Goal: Task Accomplishment & Management: Use online tool/utility

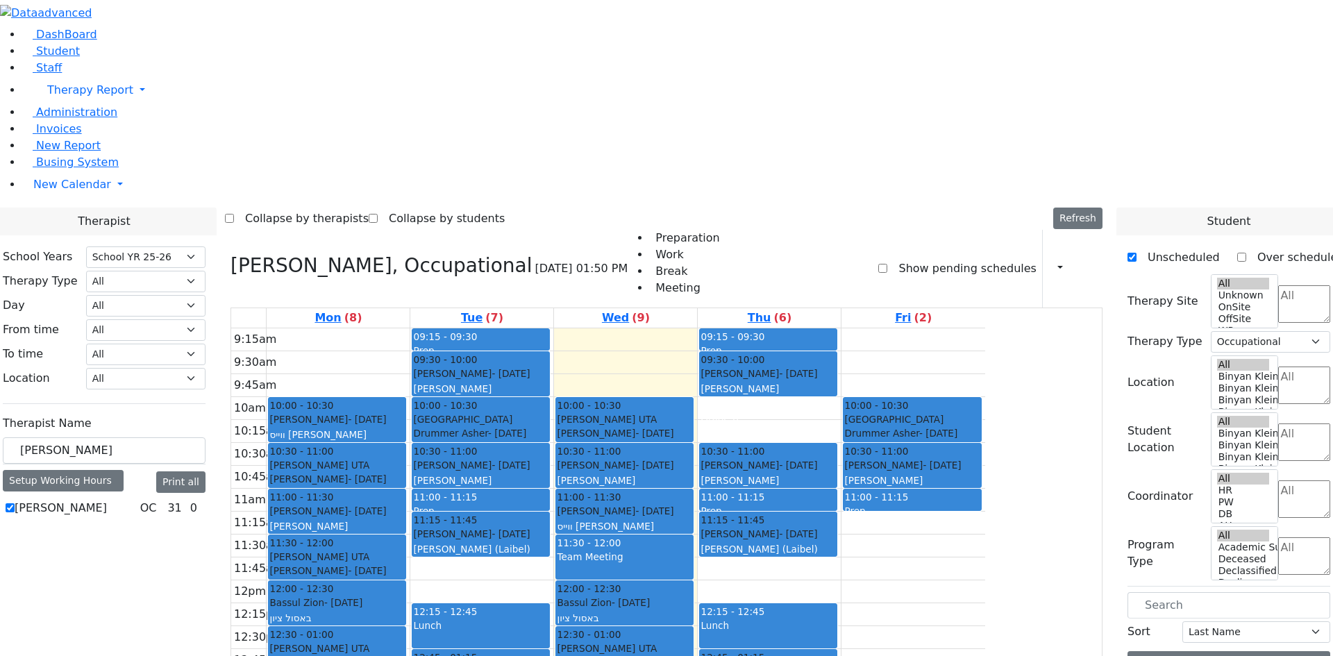
select select "212"
select select "1"
click at [107, 500] on label "[PERSON_NAME]" at bounding box center [61, 508] width 92 height 17
click at [15, 503] on input "[PERSON_NAME]" at bounding box center [10, 507] width 9 height 9
checkbox input "false"
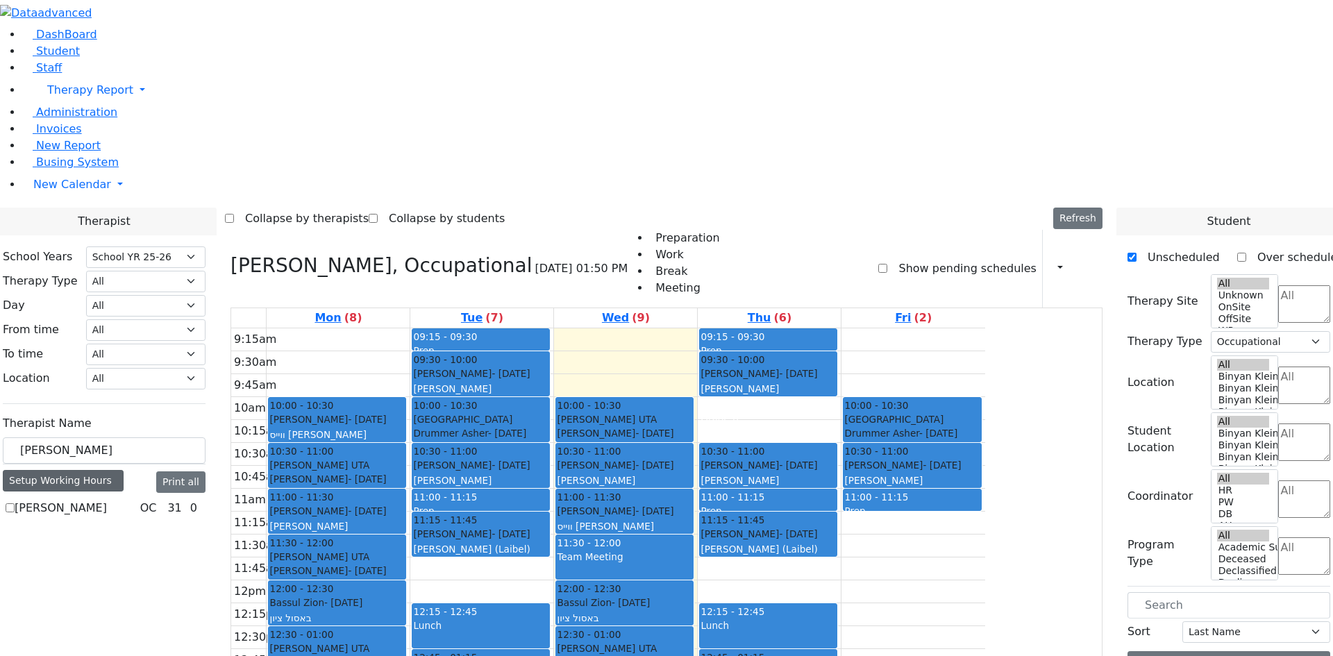
select select
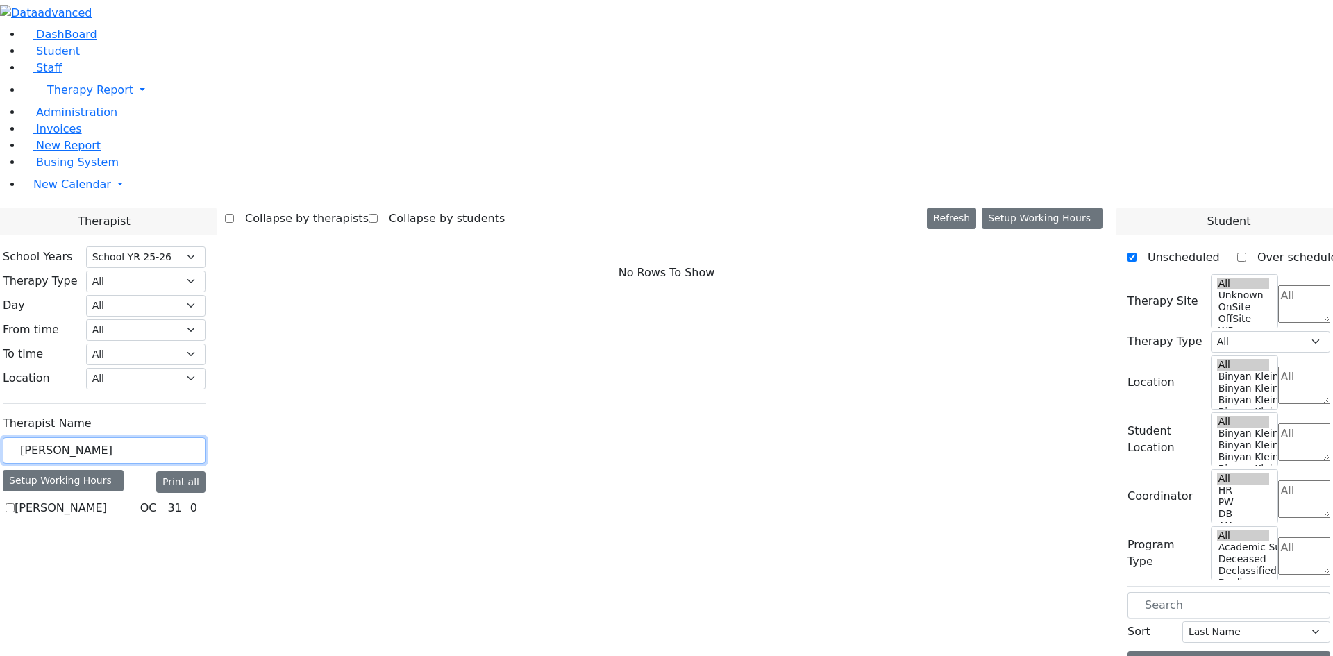
drag, startPoint x: 229, startPoint y: 244, endPoint x: 146, endPoint y: 238, distance: 82.9
type input "lei"
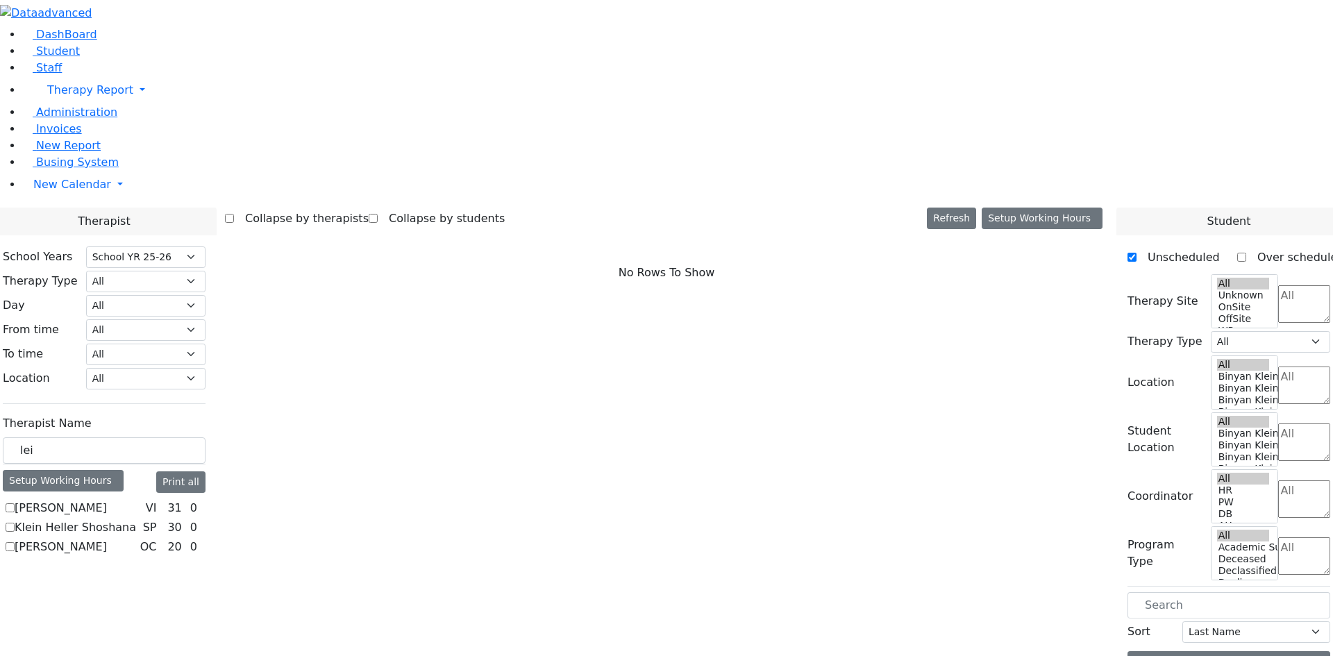
click at [107, 539] on label "[PERSON_NAME]" at bounding box center [61, 547] width 92 height 17
click at [15, 542] on input "[PERSON_NAME]" at bounding box center [10, 546] width 9 height 9
checkbox input "true"
select select "1"
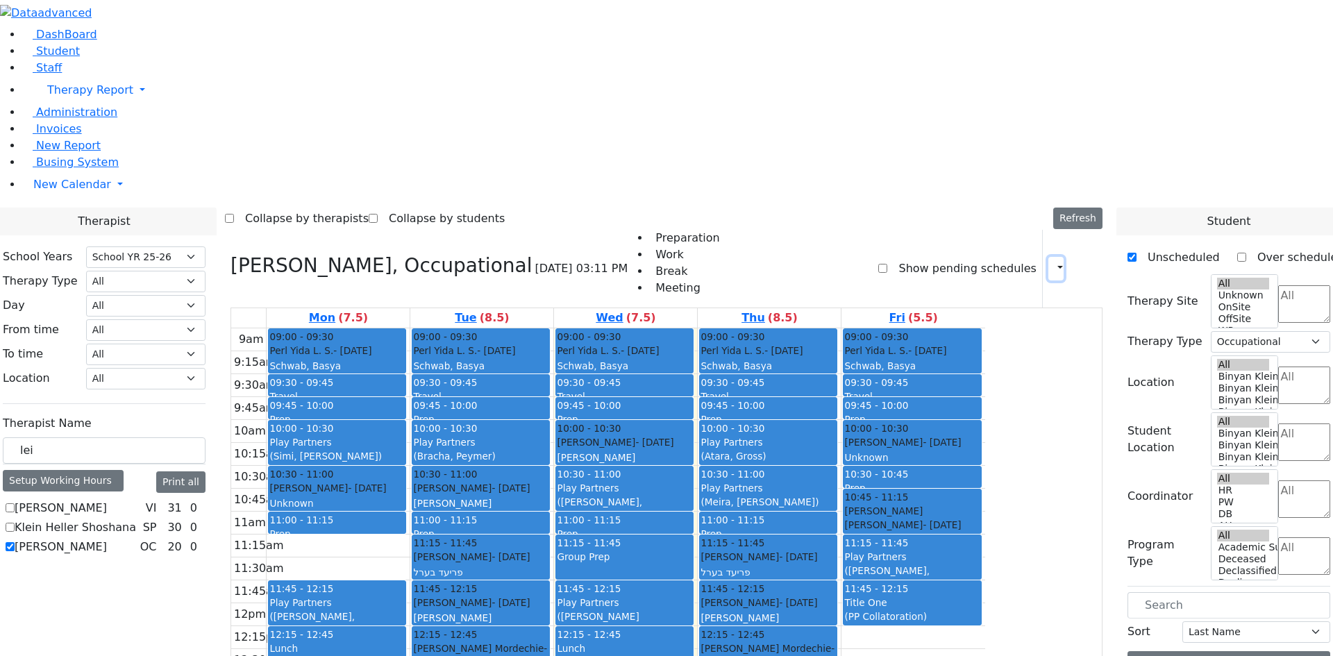
click at [1054, 257] on button "button" at bounding box center [1055, 269] width 15 height 24
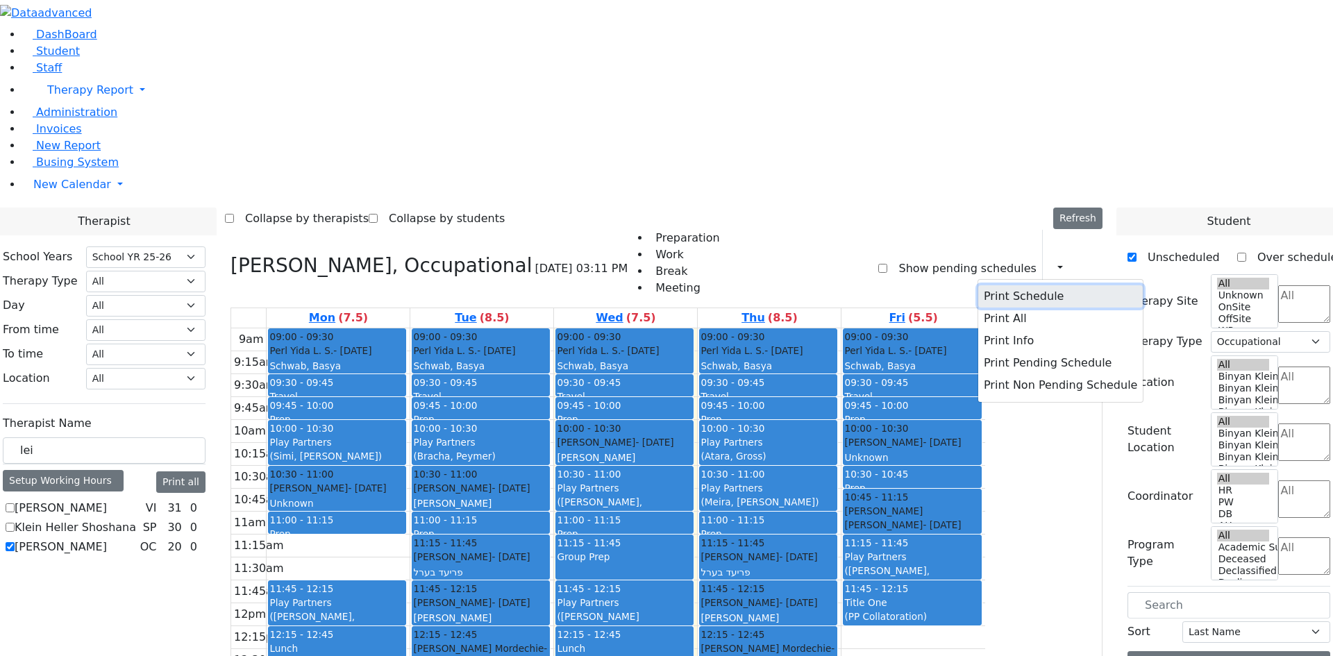
click at [996, 285] on button "Print Schedule" at bounding box center [1060, 296] width 165 height 22
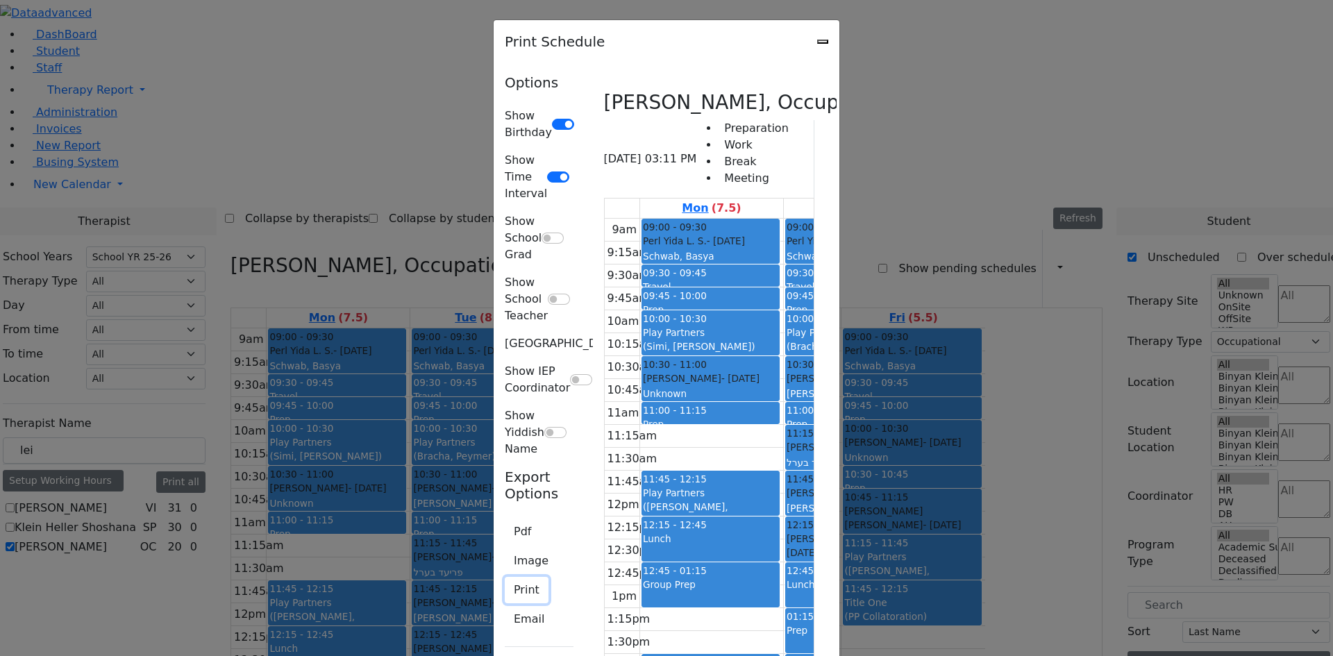
click at [505, 577] on button "Print" at bounding box center [527, 590] width 44 height 26
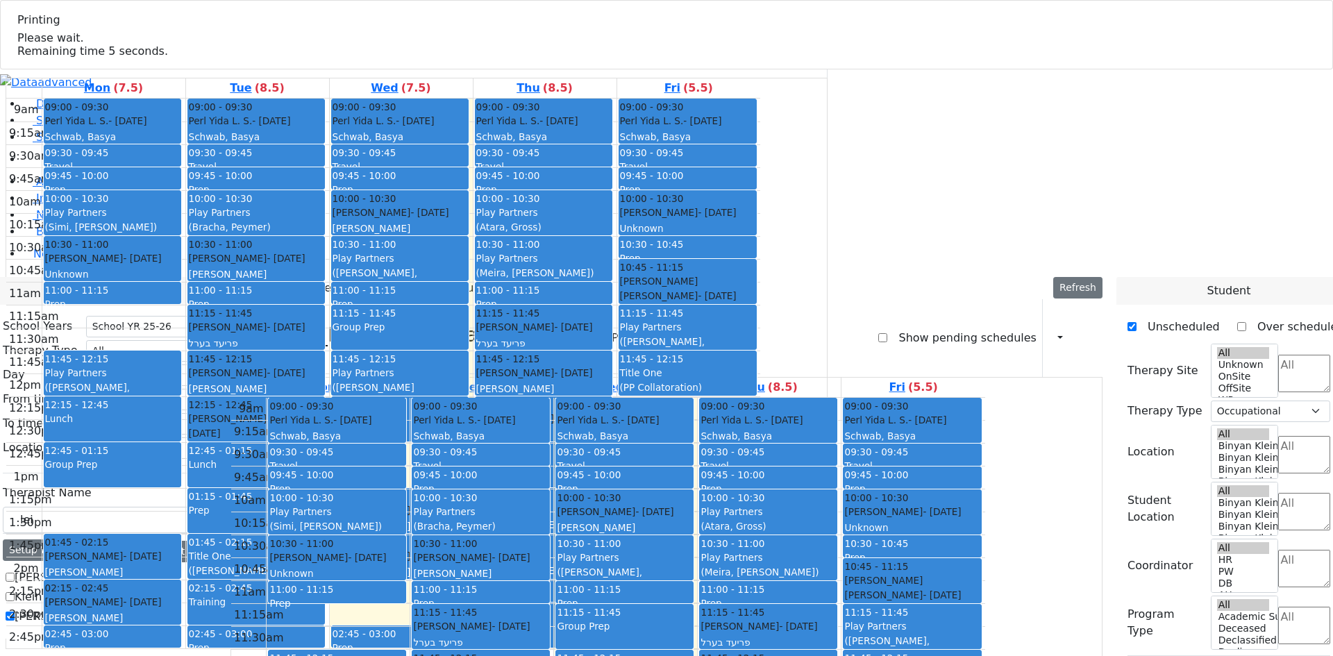
select select "212"
select select "1"
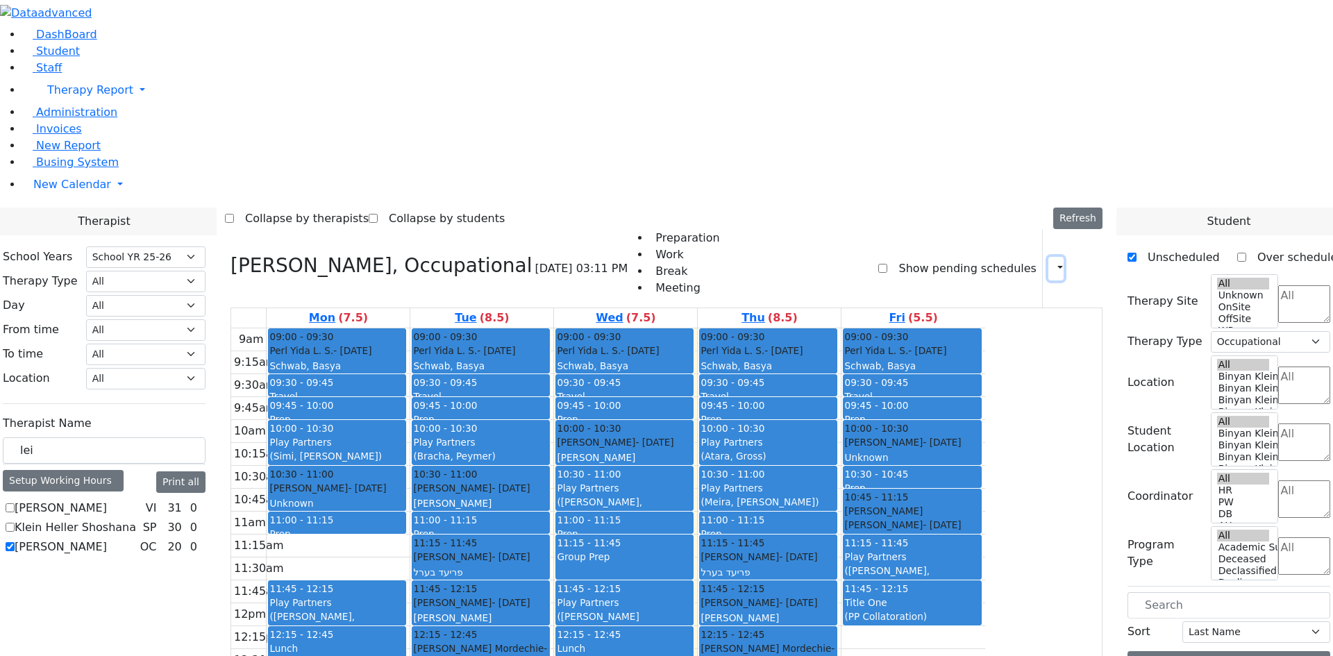
click at [1049, 257] on button "button" at bounding box center [1055, 269] width 15 height 24
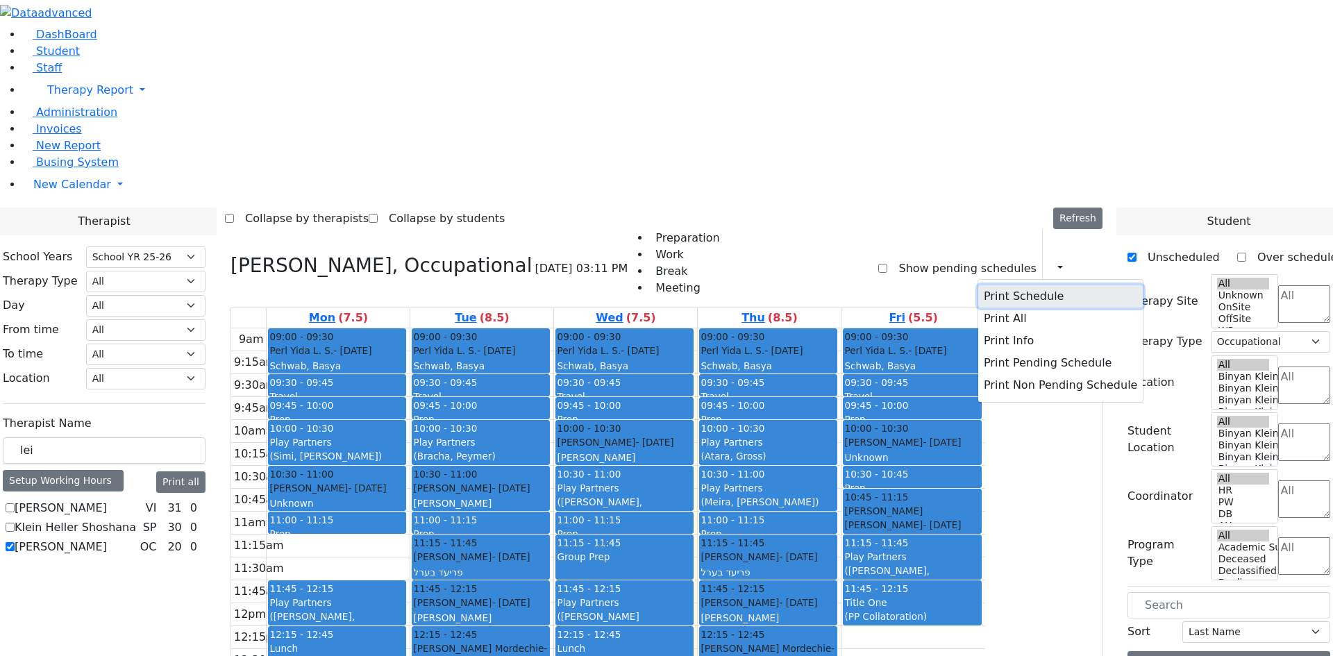
click at [1036, 285] on button "Print Schedule" at bounding box center [1060, 296] width 165 height 22
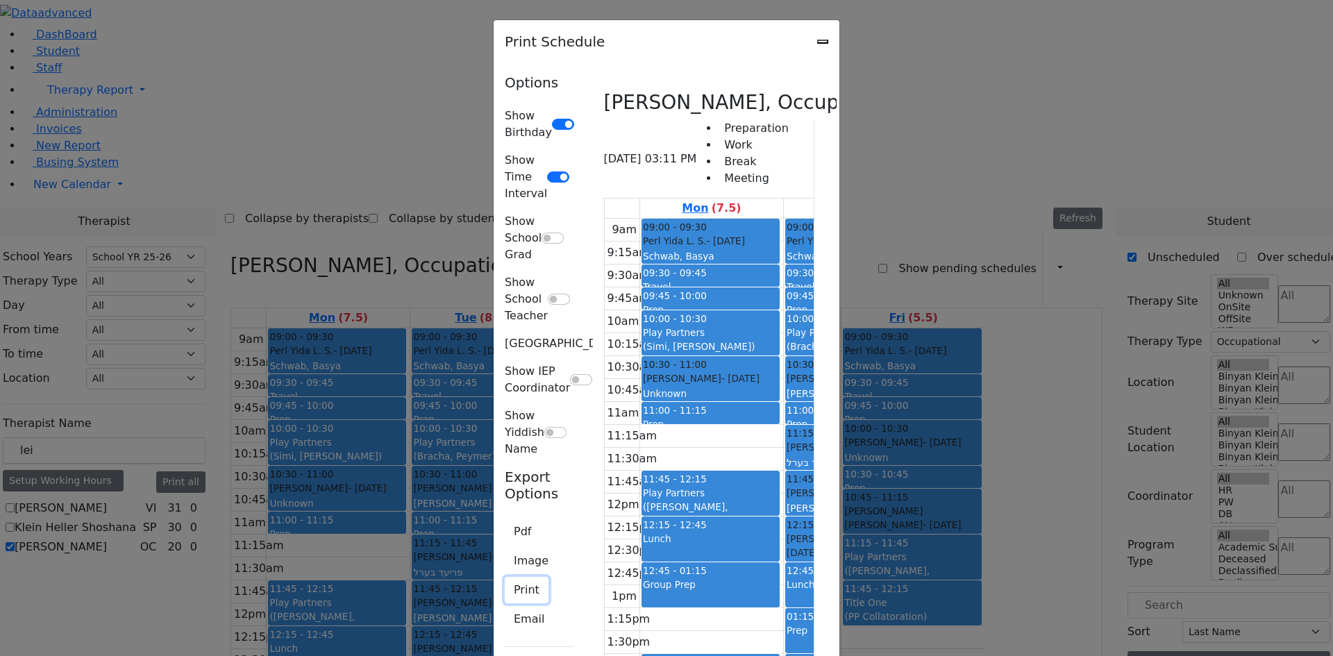
click at [505, 577] on button "Print" at bounding box center [527, 590] width 44 height 26
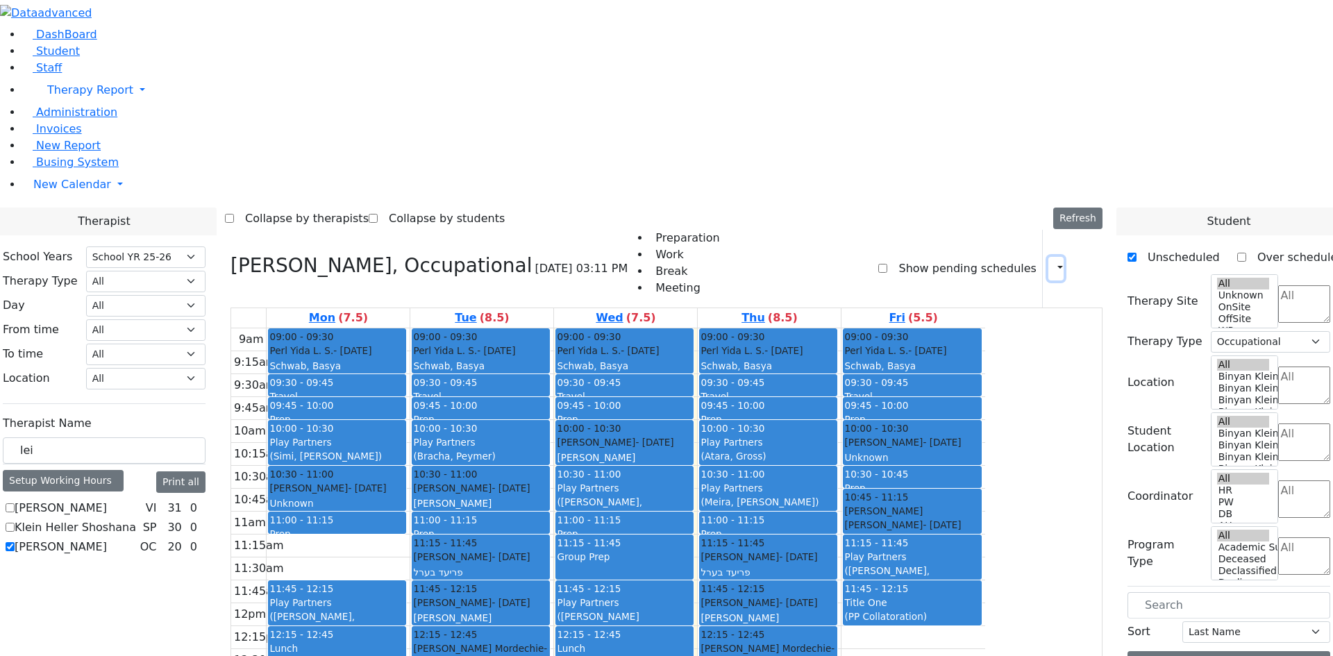
click at [1048, 257] on button "button" at bounding box center [1055, 269] width 15 height 24
click at [850, 230] on div "[PERSON_NAME], Occupational [DATE] 03:11 PM Preparation Work Break Meeting Show…" at bounding box center [666, 269] width 872 height 78
click at [1048, 257] on button "button" at bounding box center [1055, 269] width 15 height 24
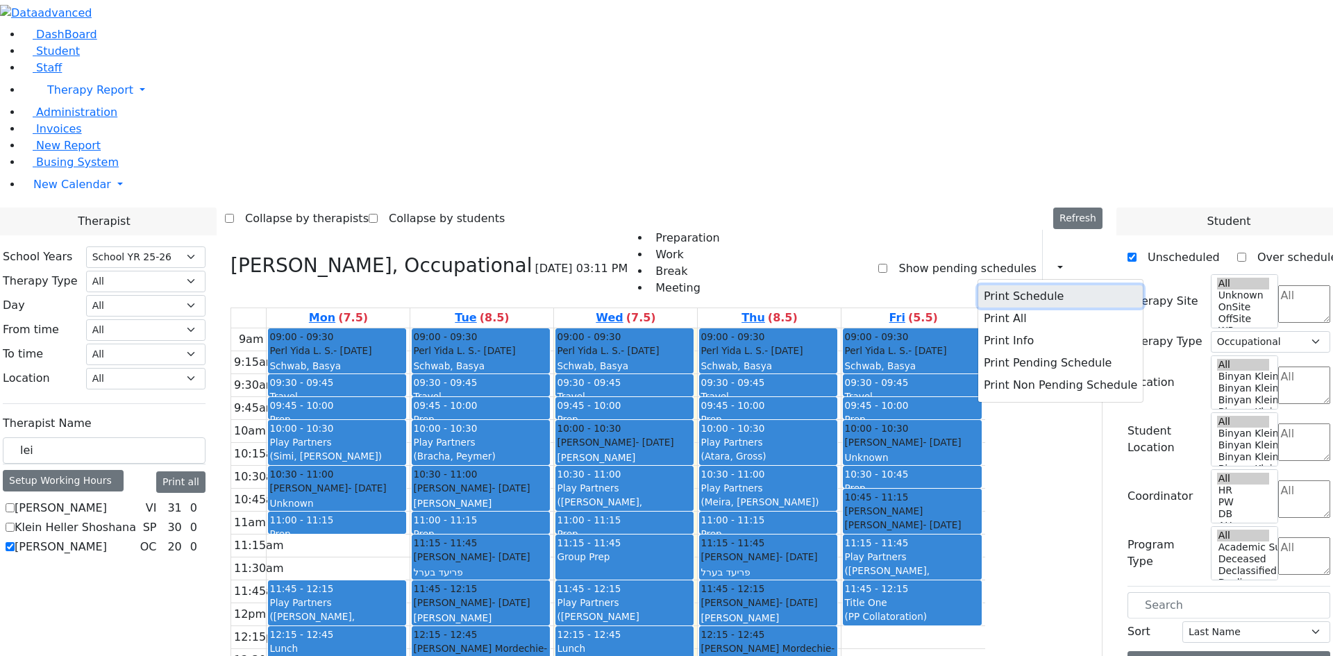
click at [1023, 285] on button "Print Schedule" at bounding box center [1060, 296] width 165 height 22
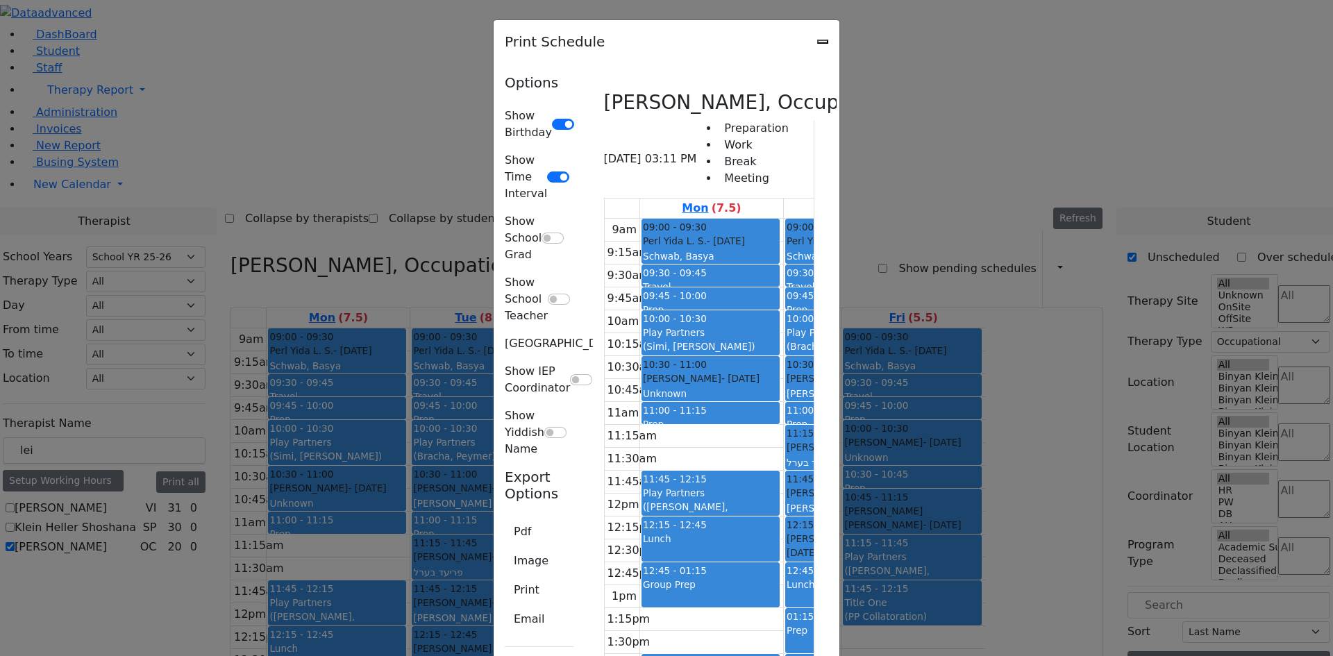
scroll to position [101, 0]
click at [505, 577] on button "Print" at bounding box center [527, 590] width 44 height 26
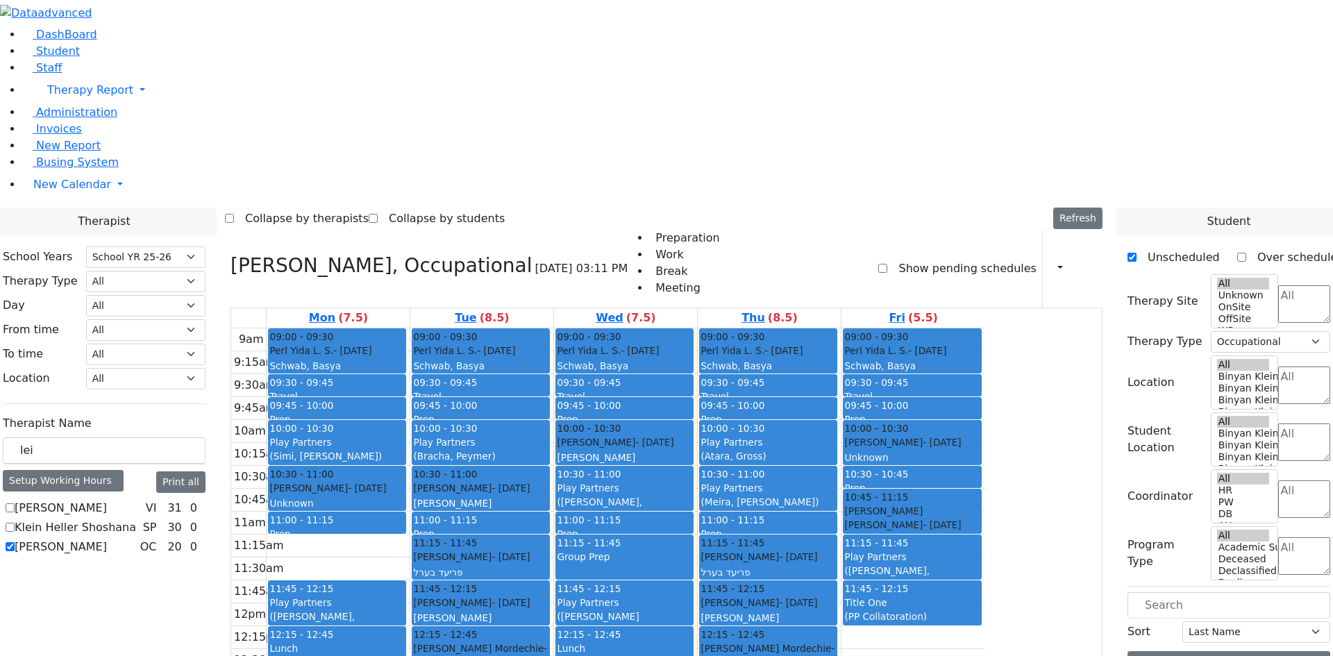
click at [107, 539] on label "[PERSON_NAME]" at bounding box center [61, 547] width 92 height 17
click at [15, 542] on input "[PERSON_NAME]" at bounding box center [10, 546] width 9 height 9
checkbox input "false"
select select
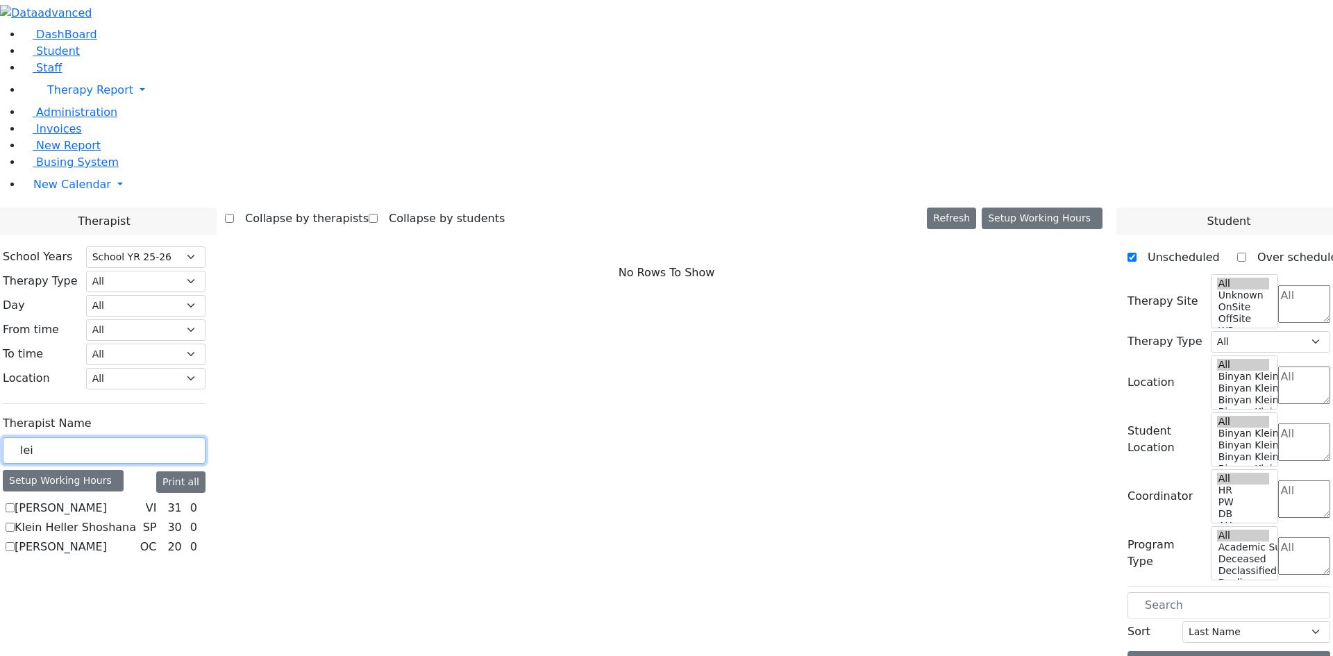
drag, startPoint x: 217, startPoint y: 249, endPoint x: 142, endPoint y: 242, distance: 76.1
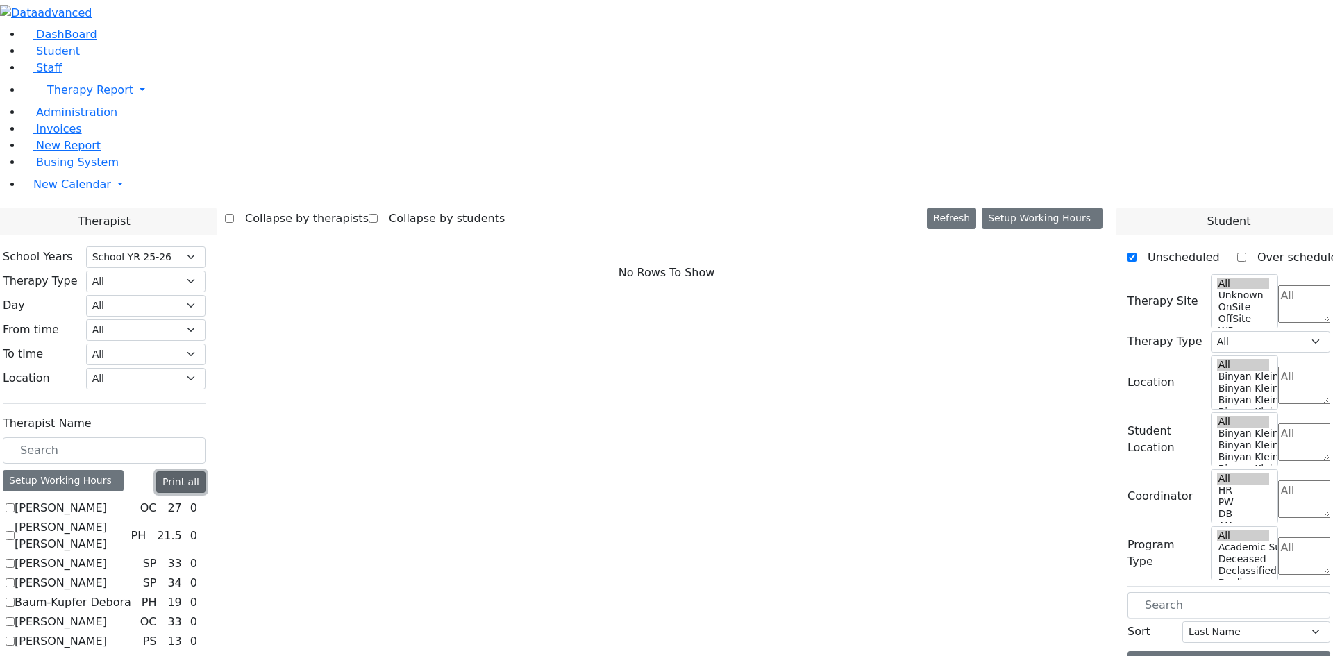
click at [206, 471] on button "Print all" at bounding box center [180, 482] width 49 height 22
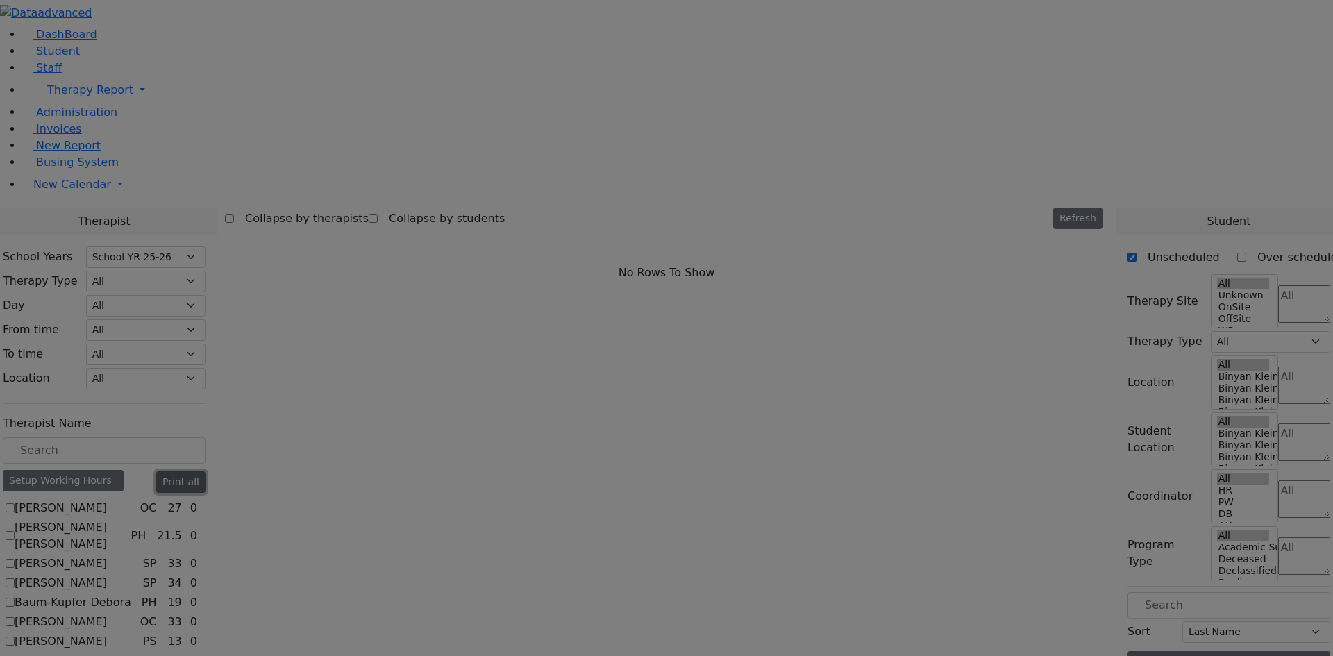
scroll to position [0, 0]
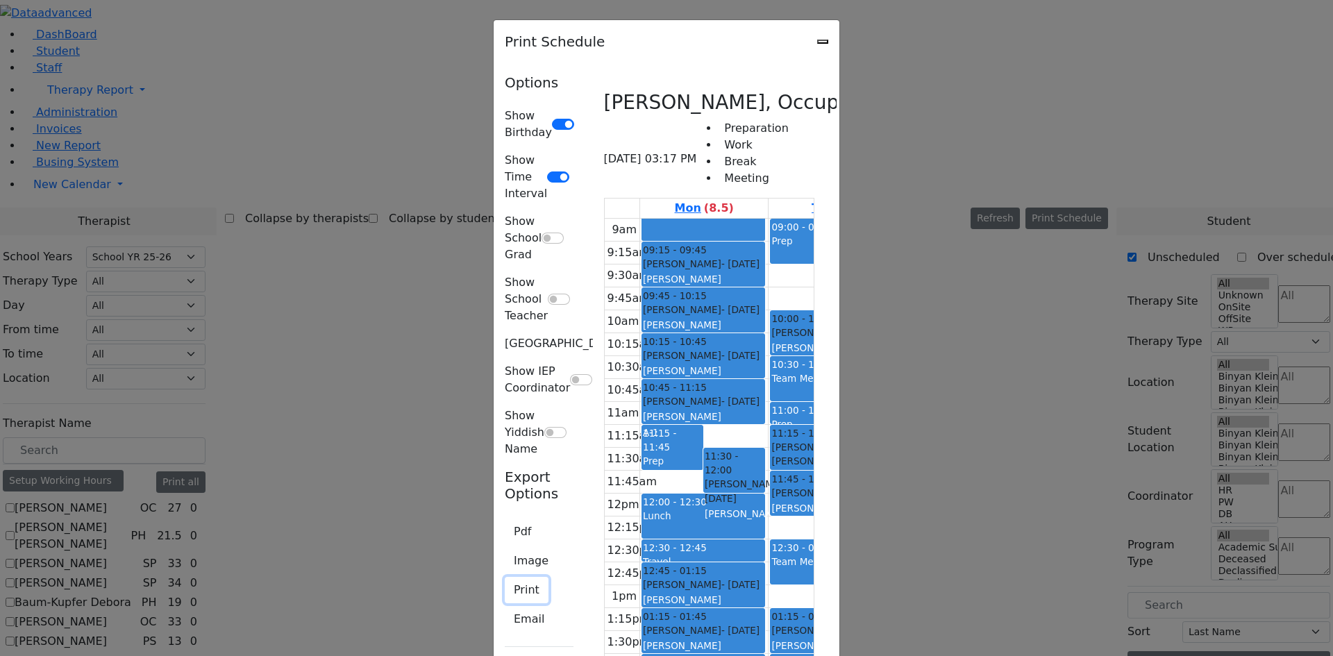
click at [505, 577] on button "Print" at bounding box center [527, 590] width 44 height 26
